Goal: Task Accomplishment & Management: Complete application form

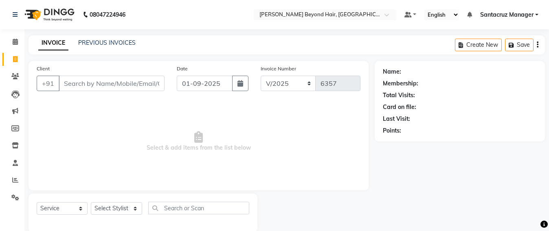
select select "6357"
select select "service"
click at [110, 39] on link "PREVIOUS INVOICES" at bounding box center [106, 42] width 57 height 7
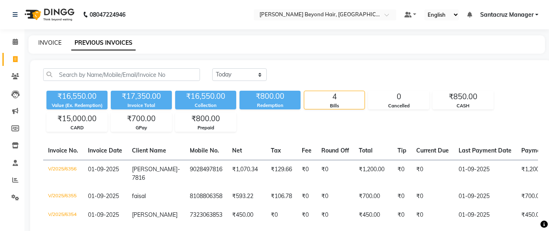
click at [52, 42] on link "INVOICE" at bounding box center [49, 42] width 23 height 7
select select "service"
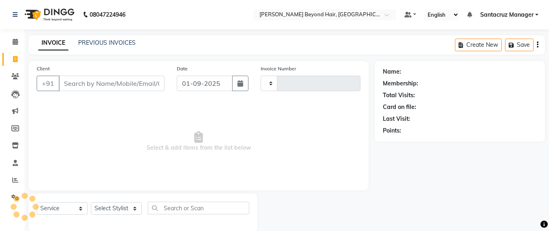
scroll to position [13, 0]
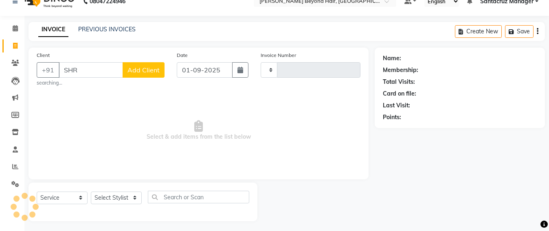
type input "SHRU"
type input "6357"
select select "6357"
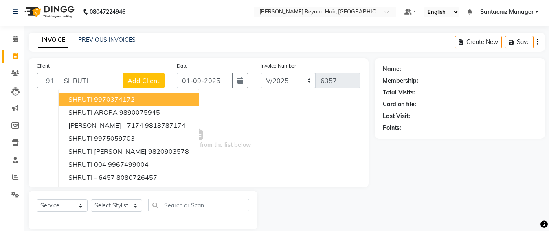
scroll to position [0, 0]
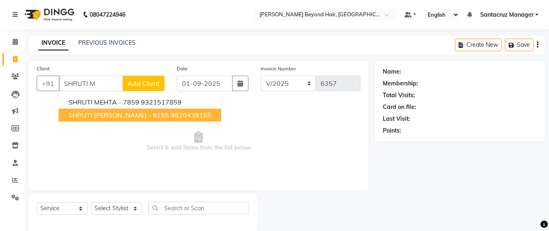
click at [175, 111] on ngb-highlight "9820439155" at bounding box center [190, 115] width 41 height 8
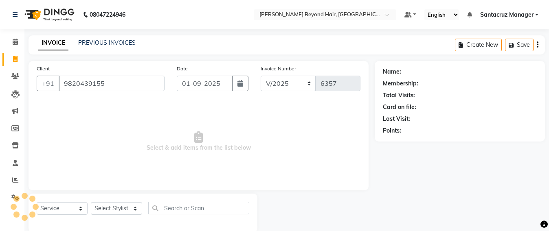
type input "9820439155"
click at [122, 208] on select "Select Stylist Admin [PERSON_NAME] Sankat [PERSON_NAME] [PERSON_NAME] [PERSON_N…" at bounding box center [116, 208] width 51 height 13
select select "86876"
click at [91, 202] on select "Select Stylist Admin [PERSON_NAME] Sankat [PERSON_NAME] [PERSON_NAME] [PERSON_N…" at bounding box center [116, 208] width 51 height 13
click at [176, 210] on input "text" at bounding box center [198, 208] width 101 height 13
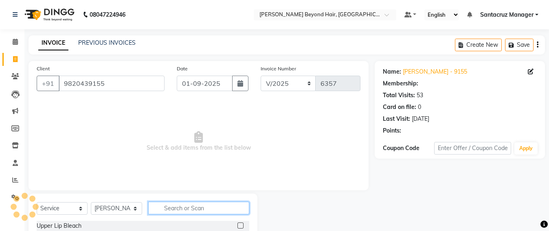
click at [172, 205] on input "text" at bounding box center [198, 208] width 101 height 13
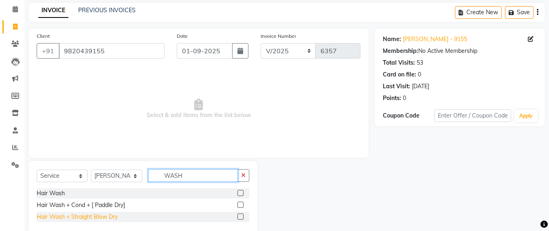
scroll to position [49, 0]
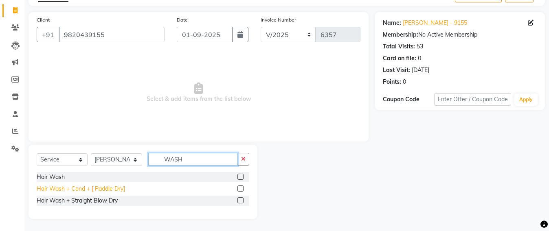
type input "WASH"
click at [57, 186] on div "Hair Wash + Cond + [ Paddle Dry]" at bounding box center [81, 189] width 88 height 9
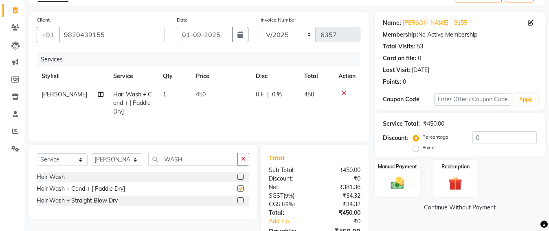
checkbox input "false"
click at [201, 163] on input "WASH" at bounding box center [193, 159] width 90 height 13
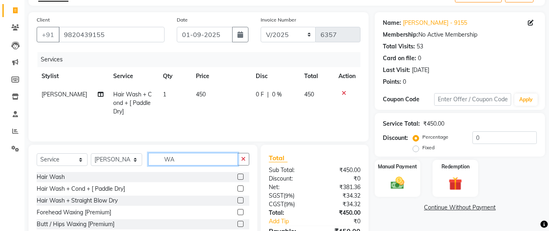
type input "W"
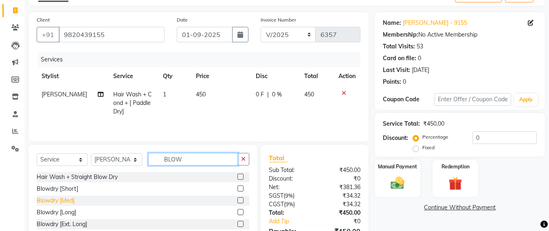
type input "BLOW"
click at [68, 199] on div "Blowdry [Med]" at bounding box center [56, 201] width 38 height 9
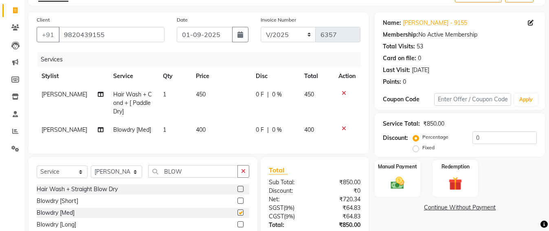
checkbox input "false"
click at [204, 131] on td "400" at bounding box center [221, 130] width 60 height 18
select select "86876"
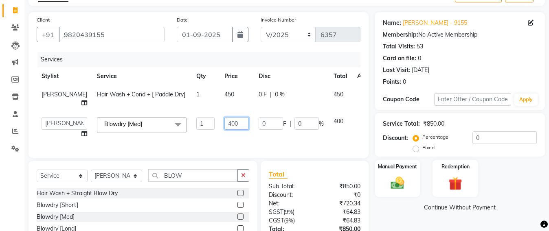
click at [224, 122] on input "400" at bounding box center [236, 123] width 24 height 13
type input "4"
type input "500"
click at [196, 142] on div "Services Stylist Service Qty Price Disc Total Action [PERSON_NAME] SAV Hair Was…" at bounding box center [199, 101] width 324 height 98
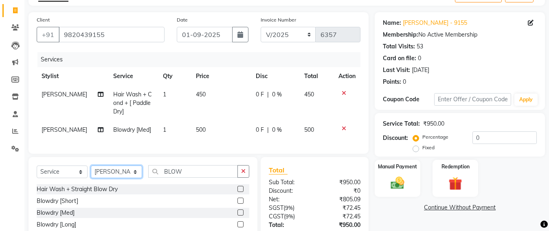
click at [96, 177] on select "Select Stylist Admin [PERSON_NAME] Sankat [PERSON_NAME] [PERSON_NAME] [PERSON_N…" at bounding box center [116, 172] width 51 height 13
select select "48409"
click at [91, 173] on select "Select Stylist Admin [PERSON_NAME] Sankat [PERSON_NAME] [PERSON_NAME] [PERSON_N…" at bounding box center [116, 172] width 51 height 13
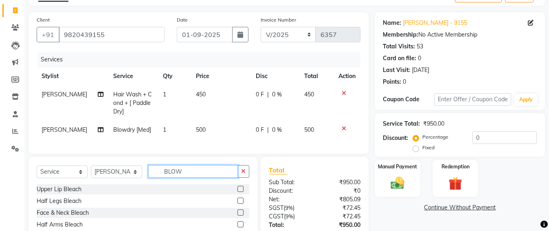
click at [189, 176] on input "BLOW" at bounding box center [193, 171] width 90 height 13
type input "B"
type input "EYE"
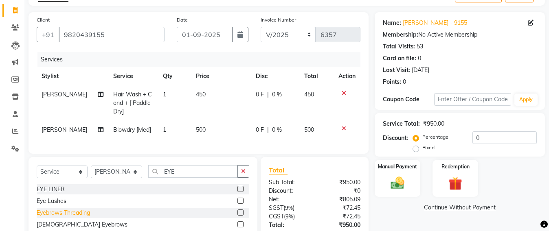
click at [45, 217] on div "Eyebrows Threading" at bounding box center [63, 213] width 53 height 9
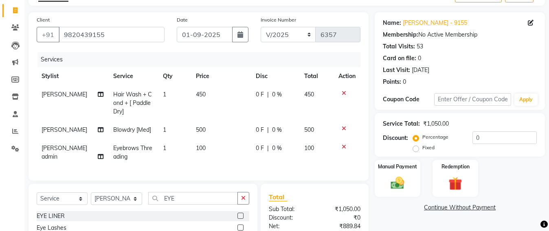
checkbox input "false"
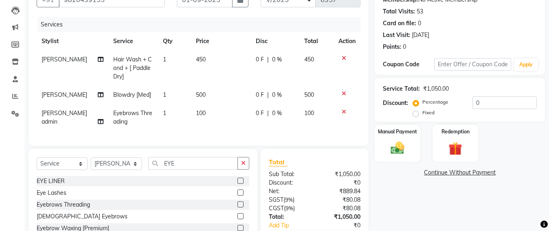
scroll to position [141, 0]
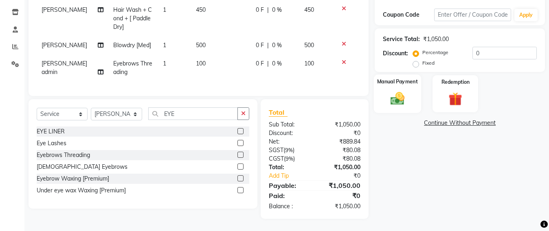
click at [396, 95] on img at bounding box center [397, 98] width 23 height 16
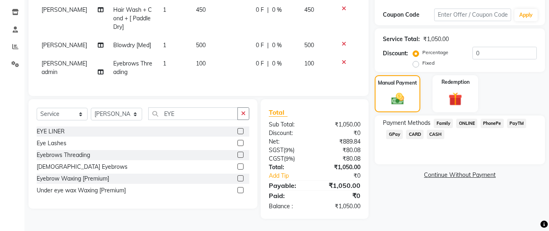
click at [435, 130] on span "CASH" at bounding box center [434, 134] width 17 height 9
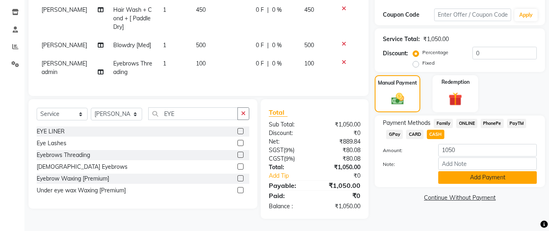
click at [458, 172] on button "Add Payment" at bounding box center [487, 177] width 98 height 13
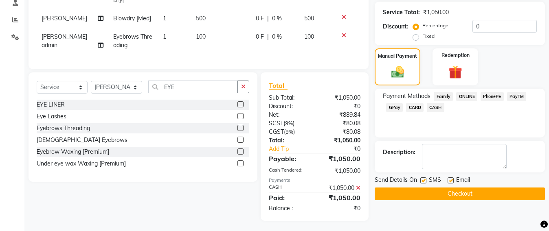
scroll to position [170, 0]
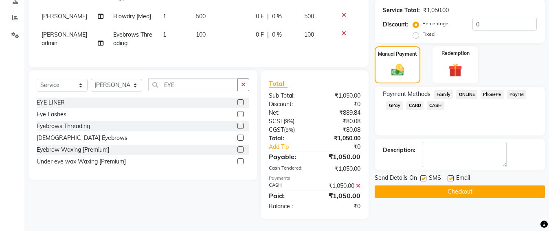
click at [454, 186] on button "Checkout" at bounding box center [459, 192] width 170 height 13
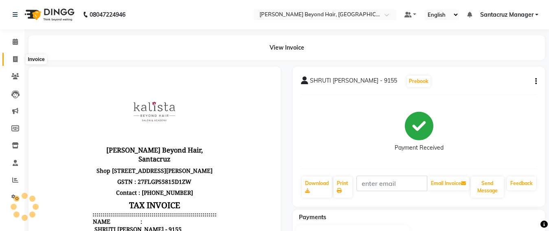
click at [17, 59] on icon at bounding box center [15, 59] width 4 height 6
select select "service"
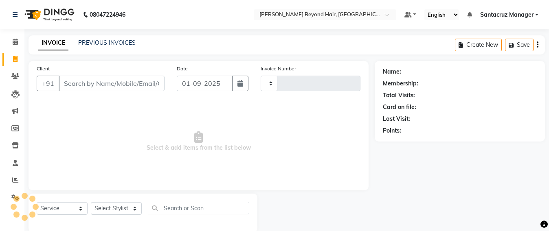
scroll to position [13, 0]
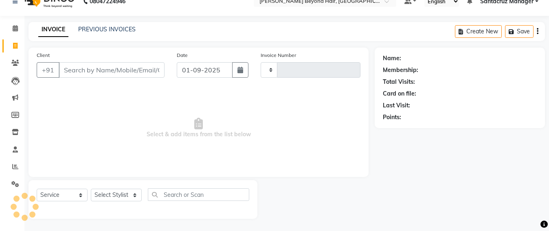
type input "6358"
select select "6357"
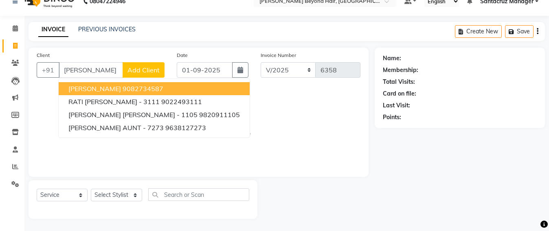
click at [106, 93] on button "[PERSON_NAME] 9082734587" at bounding box center [154, 88] width 191 height 13
type input "9082734587"
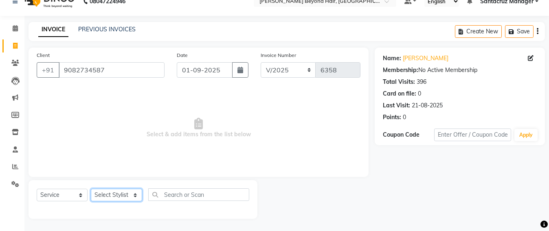
click at [115, 192] on select "Select Stylist Admin [PERSON_NAME] Sankat [PERSON_NAME] [PERSON_NAME] [PERSON_N…" at bounding box center [116, 195] width 51 height 13
select select "51588"
click at [91, 189] on select "Select Stylist Admin [PERSON_NAME] Sankat [PERSON_NAME] [PERSON_NAME] [PERSON_N…" at bounding box center [116, 195] width 51 height 13
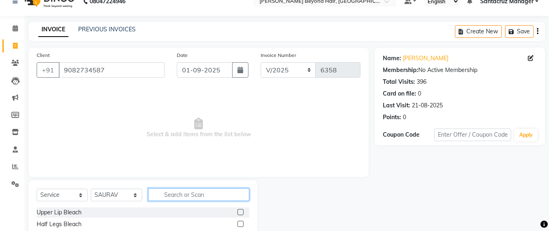
click at [165, 192] on input "text" at bounding box center [198, 194] width 101 height 13
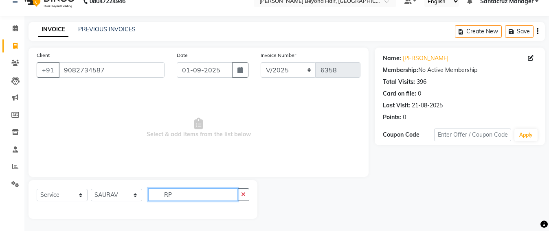
type input "R"
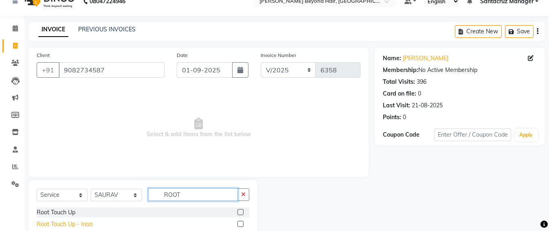
type input "ROOT"
click at [53, 223] on div "Root Touch Up - Inoa" at bounding box center [65, 224] width 56 height 9
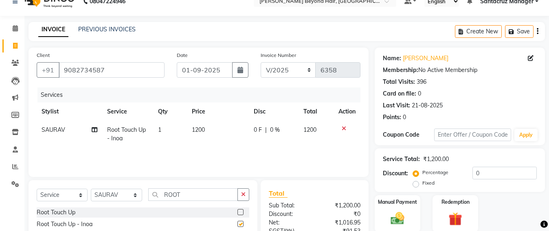
checkbox input "false"
click at [520, 33] on button "Save" at bounding box center [519, 31] width 28 height 13
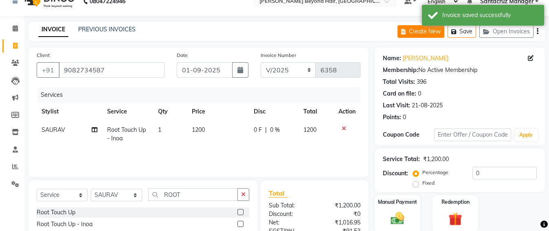
click at [430, 31] on button "Create New" at bounding box center [420, 31] width 47 height 13
select select "service"
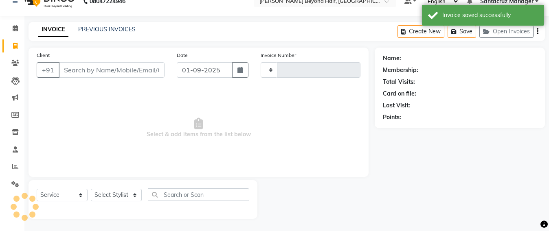
type input "6358"
select select "6357"
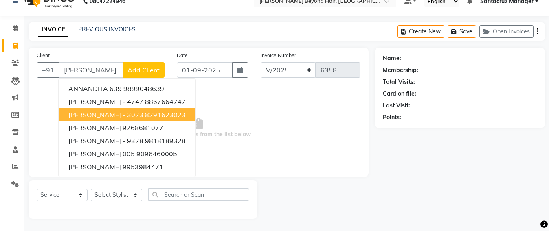
click at [95, 112] on span "[PERSON_NAME] - 3023" at bounding box center [105, 115] width 75 height 8
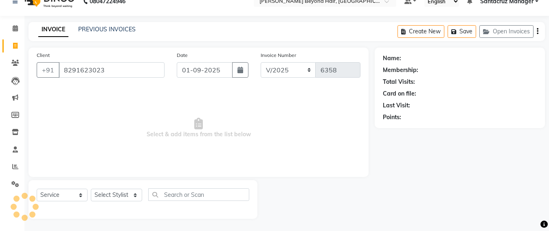
type input "8291623023"
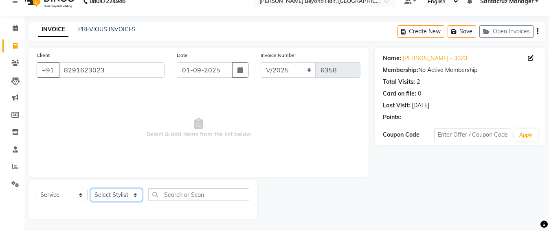
click at [111, 195] on select "Select Stylist Admin [PERSON_NAME] Sankat [PERSON_NAME] [PERSON_NAME] [PERSON_N…" at bounding box center [116, 195] width 51 height 13
select select "48409"
click at [91, 189] on select "Select Stylist Admin [PERSON_NAME] Sankat [PERSON_NAME] [PERSON_NAME] [PERSON_N…" at bounding box center [116, 195] width 51 height 13
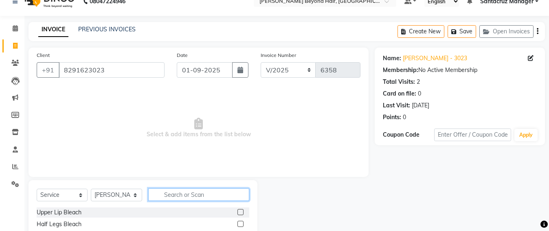
click at [162, 192] on input "text" at bounding box center [198, 194] width 101 height 13
type input "HIGHLIG"
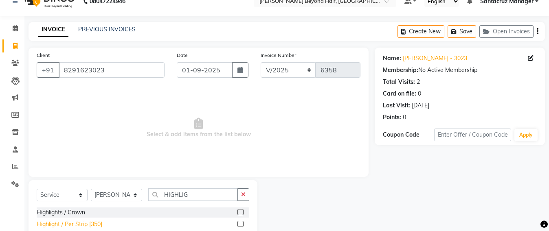
click at [57, 223] on div "Highlight / Per Strip [350]" at bounding box center [70, 224] width 66 height 9
checkbox input "false"
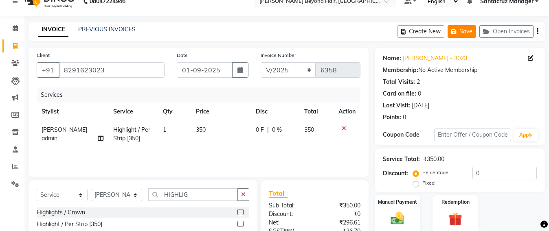
click at [465, 34] on button "Save" at bounding box center [461, 31] width 28 height 13
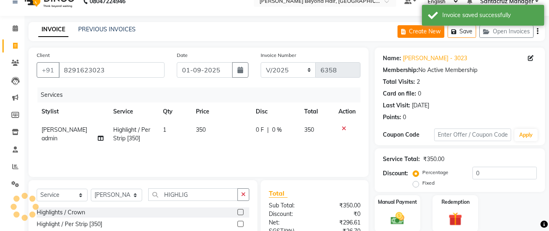
click at [418, 34] on button "Create New" at bounding box center [420, 31] width 47 height 13
select select "service"
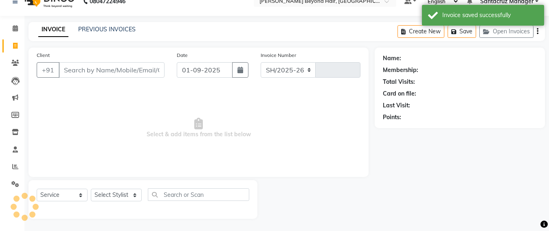
select select "6357"
type input "6358"
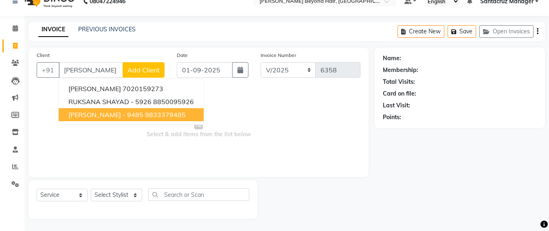
click at [127, 115] on span "[PERSON_NAME] - 9485" at bounding box center [105, 115] width 75 height 8
type input "9833379485"
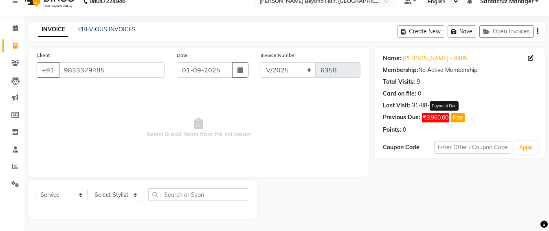
click at [458, 119] on button "Pay" at bounding box center [457, 117] width 14 height 9
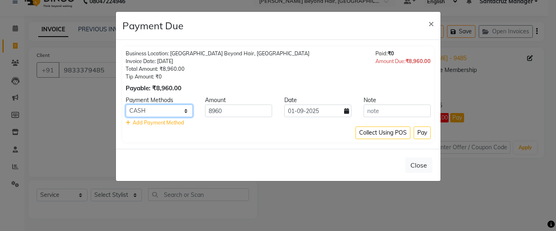
click at [181, 111] on select "Family ONLINE PhonePe PayTM GPay CARD CASH" at bounding box center [159, 111] width 67 height 13
select select "5"
click at [126, 105] on select "Family ONLINE PhonePe PayTM GPay CARD CASH" at bounding box center [159, 111] width 67 height 13
click at [422, 135] on button "Pay" at bounding box center [422, 133] width 17 height 13
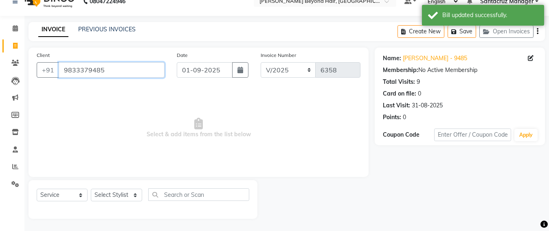
click at [111, 73] on input "9833379485" at bounding box center [112, 69] width 106 height 15
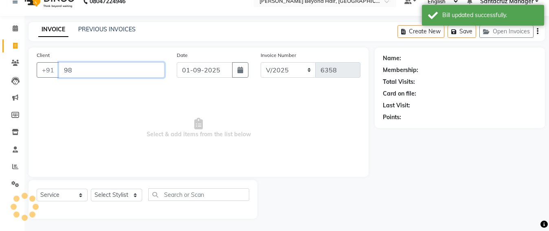
type input "9"
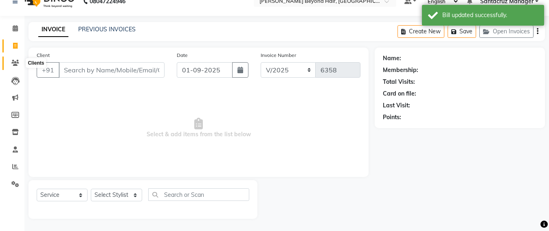
click at [11, 66] on span at bounding box center [15, 63] width 14 height 9
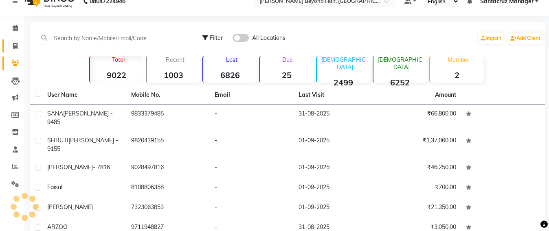
click at [9, 43] on span at bounding box center [15, 46] width 14 height 9
select select "service"
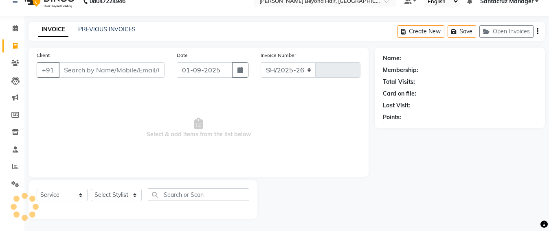
select select "6357"
type input "6358"
